Goal: Information Seeking & Learning: Check status

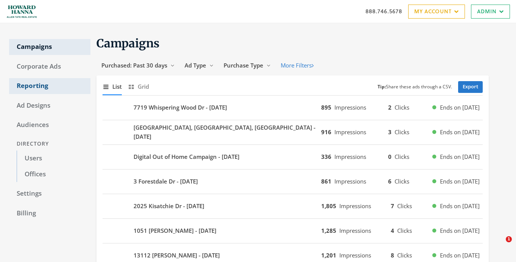
click at [50, 90] on link "Reporting" at bounding box center [49, 86] width 81 height 16
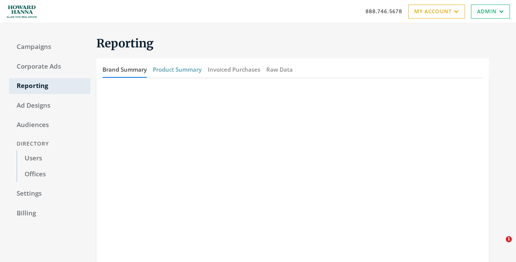
click at [187, 69] on button "Product Summary" at bounding box center [177, 69] width 49 height 16
click at [248, 70] on button "Invoiced Purchases" at bounding box center [234, 69] width 53 height 16
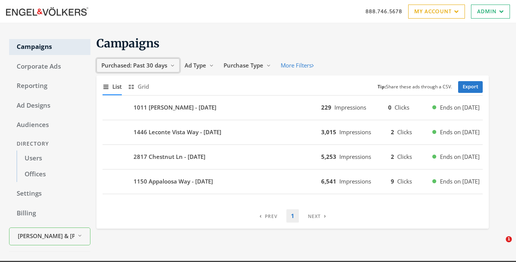
click at [146, 65] on span "Purchased: Past 30 days" at bounding box center [134, 65] width 66 height 8
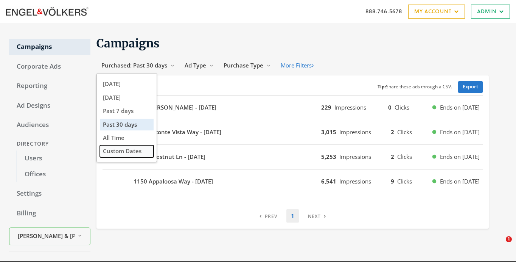
click at [128, 151] on button "Custom Dates" at bounding box center [127, 151] width 54 height 12
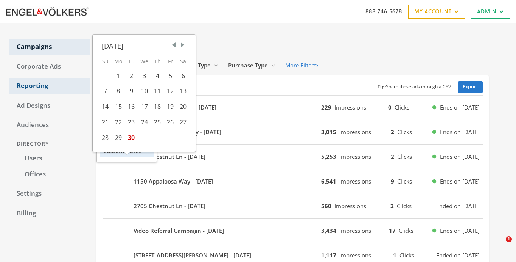
click at [36, 85] on link "Reporting" at bounding box center [49, 86] width 81 height 16
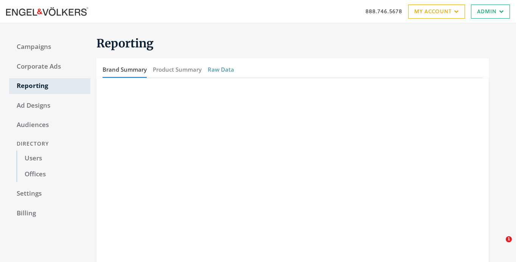
click at [220, 72] on button "Raw Data" at bounding box center [221, 69] width 26 height 16
click at [178, 71] on button "Product Summary" at bounding box center [177, 69] width 49 height 16
click at [125, 71] on button "Brand Summary" at bounding box center [125, 69] width 44 height 16
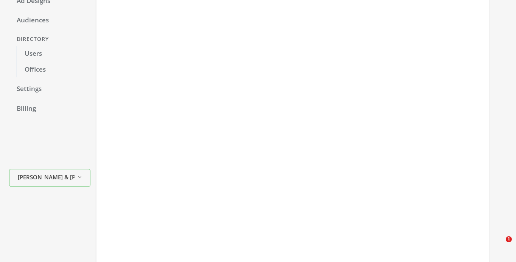
scroll to position [157, 0]
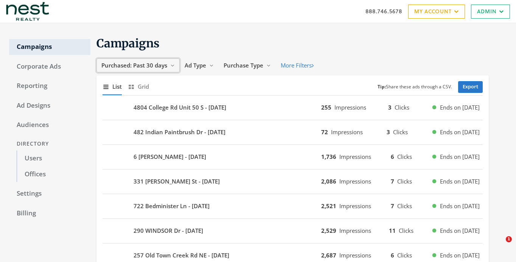
click at [160, 68] on span "Purchased: Past 30 days" at bounding box center [134, 65] width 66 height 8
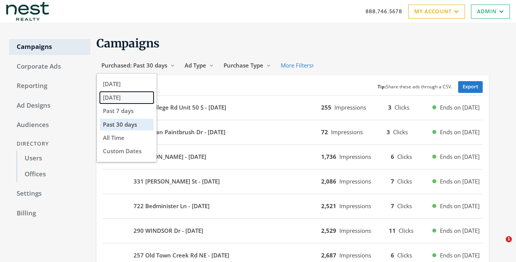
click at [133, 95] on button "[DATE]" at bounding box center [127, 98] width 54 height 12
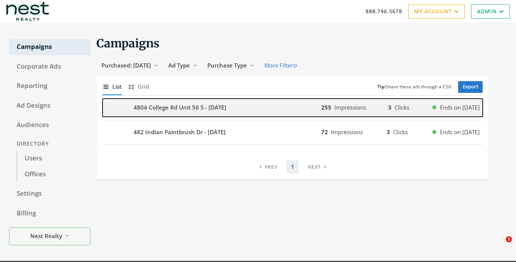
click at [141, 108] on b "4804 College Rd Unit 50 S - [DATE]" at bounding box center [180, 107] width 93 height 9
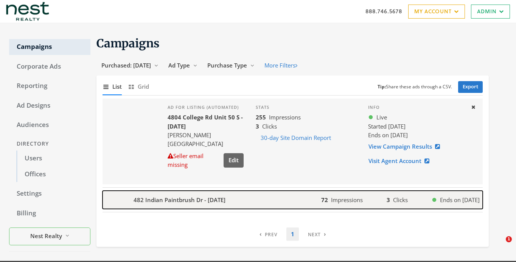
click at [201, 199] on b "482 Indian Paintbrush Dr - [DATE]" at bounding box center [180, 199] width 92 height 9
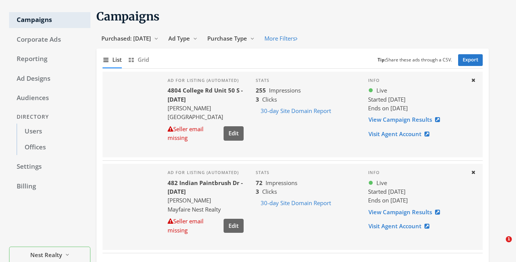
scroll to position [24, 0]
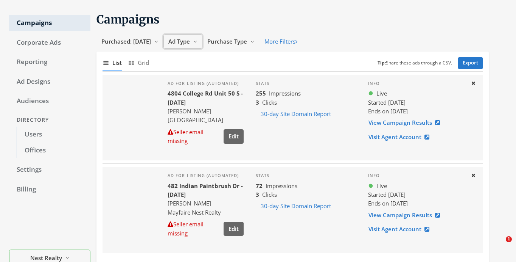
click at [190, 41] on span "Ad Type" at bounding box center [179, 41] width 22 height 8
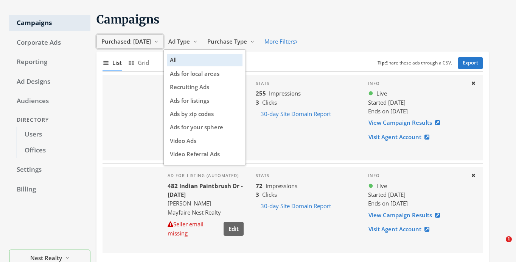
click at [134, 42] on span "Purchased: [DATE]" at bounding box center [126, 41] width 50 height 8
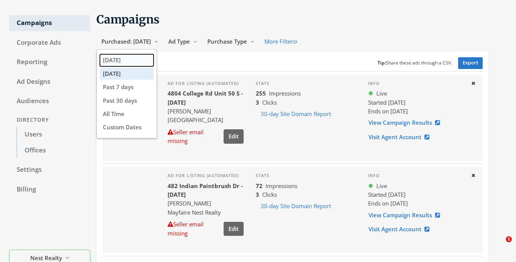
click at [122, 64] on button "[DATE]" at bounding box center [127, 60] width 54 height 12
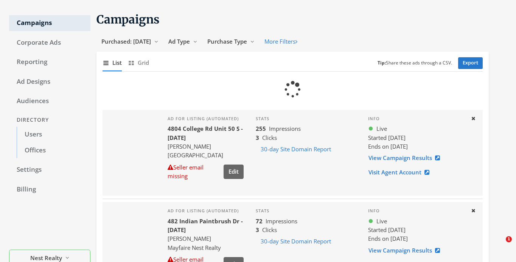
scroll to position [22, 0]
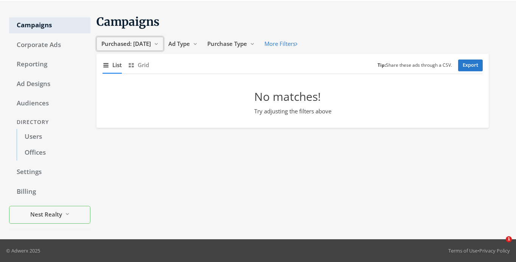
click at [138, 38] on button "Purchased: [DATE] Reveal list of Purchased: [DATE]" at bounding box center [130, 44] width 67 height 14
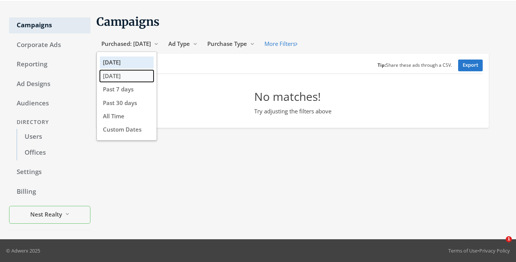
click at [129, 81] on button "[DATE]" at bounding box center [127, 76] width 54 height 12
